Goal: Task Accomplishment & Management: Manage account settings

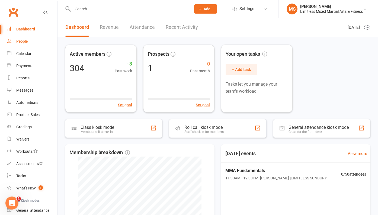
click at [20, 40] on div "People" at bounding box center [21, 41] width 11 height 4
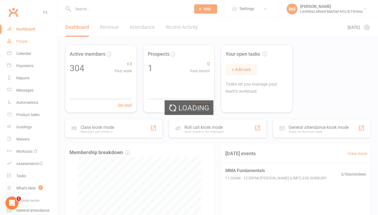
select select "100"
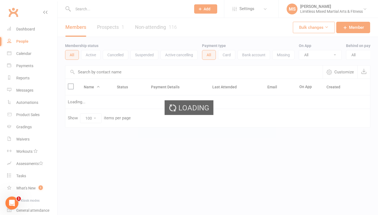
click at [92, 7] on div "Loading" at bounding box center [189, 107] width 378 height 215
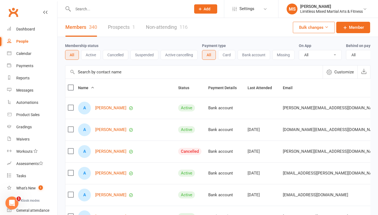
click at [85, 9] on input "text" at bounding box center [129, 9] width 116 height 8
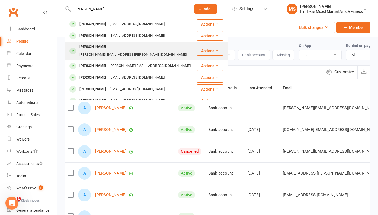
type input "[PERSON_NAME]"
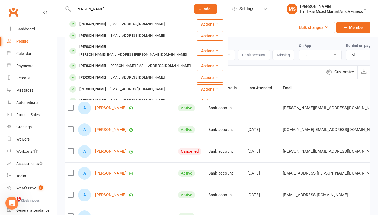
click at [95, 49] on div "[PERSON_NAME]" at bounding box center [93, 47] width 30 height 8
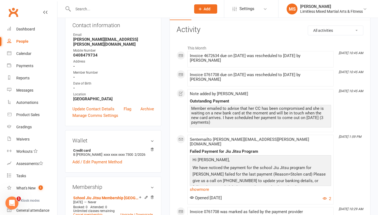
scroll to position [62, 0]
click at [103, 158] on link "Add / Edit Payment Method" at bounding box center [97, 161] width 50 height 7
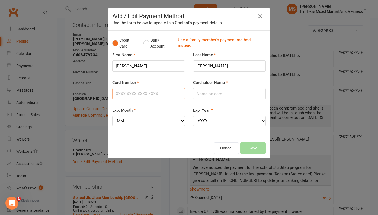
click at [144, 92] on input "Card Number" at bounding box center [148, 93] width 73 height 11
type input "[CREDIT_CARD_NUMBER]"
click at [206, 94] on input "Cardholder Name" at bounding box center [229, 93] width 73 height 11
click at [179, 119] on select "MM 01 02 03 04 05 06 07 08 09 10 11 12" at bounding box center [148, 121] width 73 height 10
select select "07"
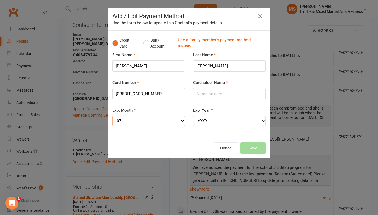
click at [112, 116] on select "MM 01 02 03 04 05 06 07 08 09 10 11 12" at bounding box center [148, 121] width 73 height 10
click at [223, 120] on select "YYYY 2025 2026 2027 2028 2029 2030 2031 2032 2033 2034" at bounding box center [229, 121] width 73 height 10
select select "2029"
click at [193, 116] on select "YYYY 2025 2026 2027 2028 2029 2030 2031 2032 2033 2034" at bounding box center [229, 121] width 73 height 10
click at [211, 96] on input "Cardholder Name" at bounding box center [229, 93] width 73 height 11
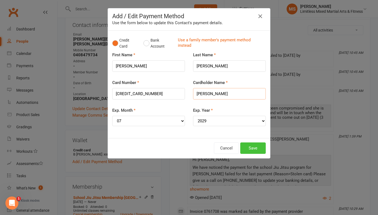
type input "[PERSON_NAME]"
click at [254, 149] on button "Save" at bounding box center [253, 147] width 26 height 11
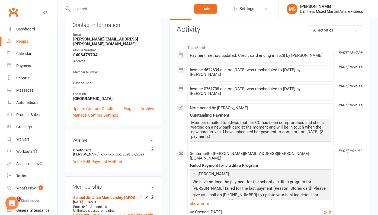
scroll to position [0, 0]
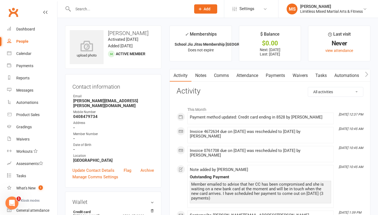
click at [276, 72] on link "Payments" at bounding box center [275, 75] width 27 height 12
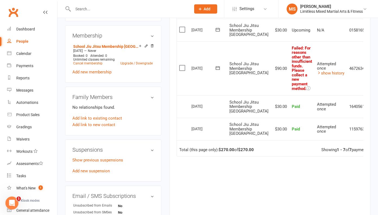
scroll to position [222, 0]
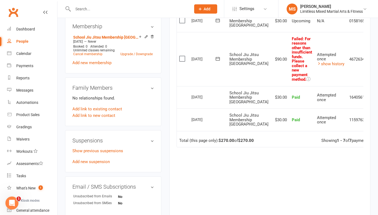
click at [370, 62] on icon at bounding box center [372, 58] width 5 height 5
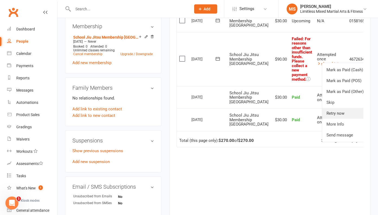
click at [342, 119] on link "Retry now" at bounding box center [349, 113] width 54 height 11
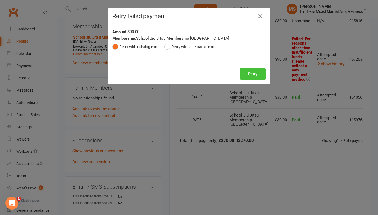
click at [249, 75] on button "Retry" at bounding box center [253, 73] width 26 height 11
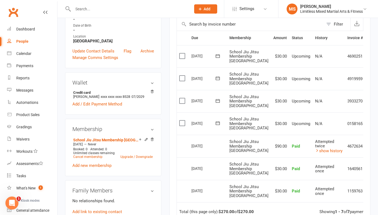
scroll to position [119, 0]
